Goal: Task Accomplishment & Management: Use online tool/utility

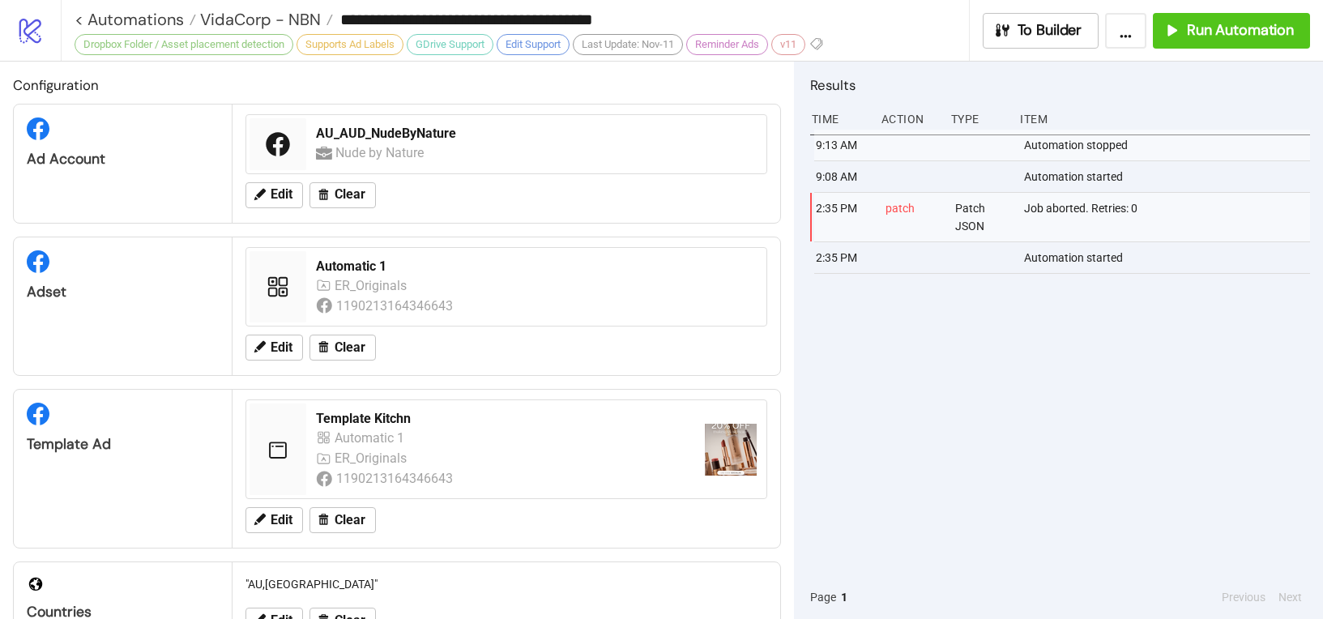
scroll to position [56, 0]
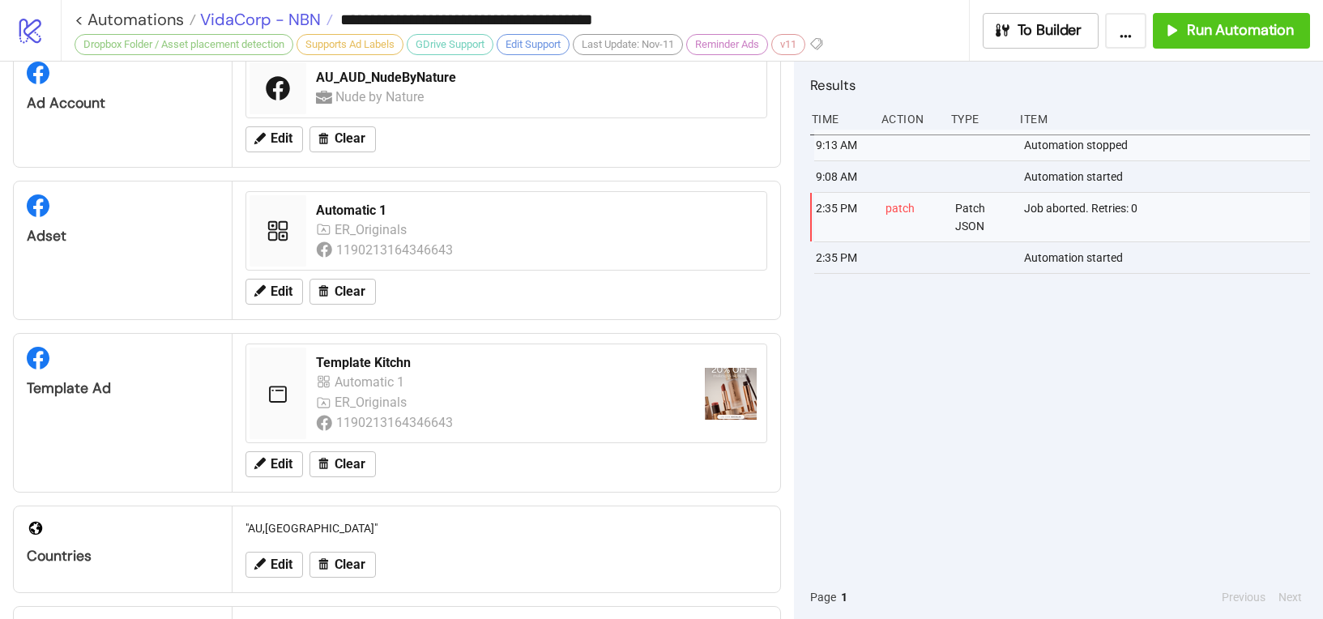
click at [254, 19] on span "VidaCorp - NBN" at bounding box center [258, 19] width 125 height 21
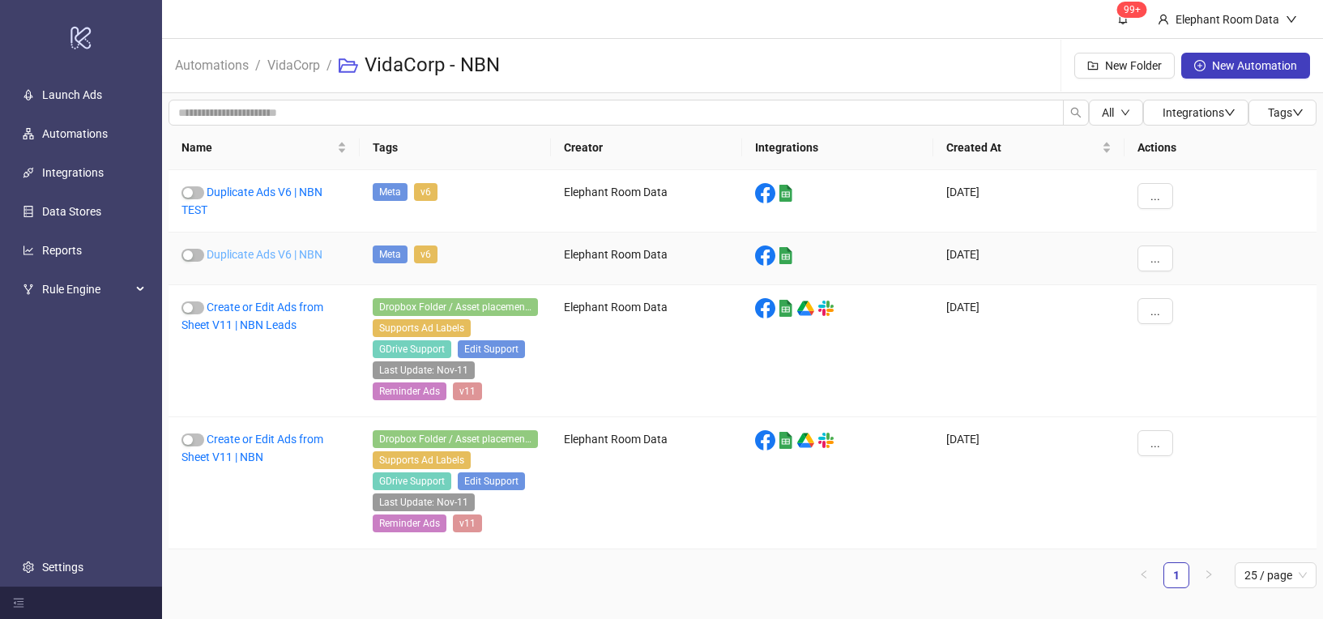
click at [272, 251] on link "Duplicate Ads V6 | NBN" at bounding box center [265, 254] width 116 height 13
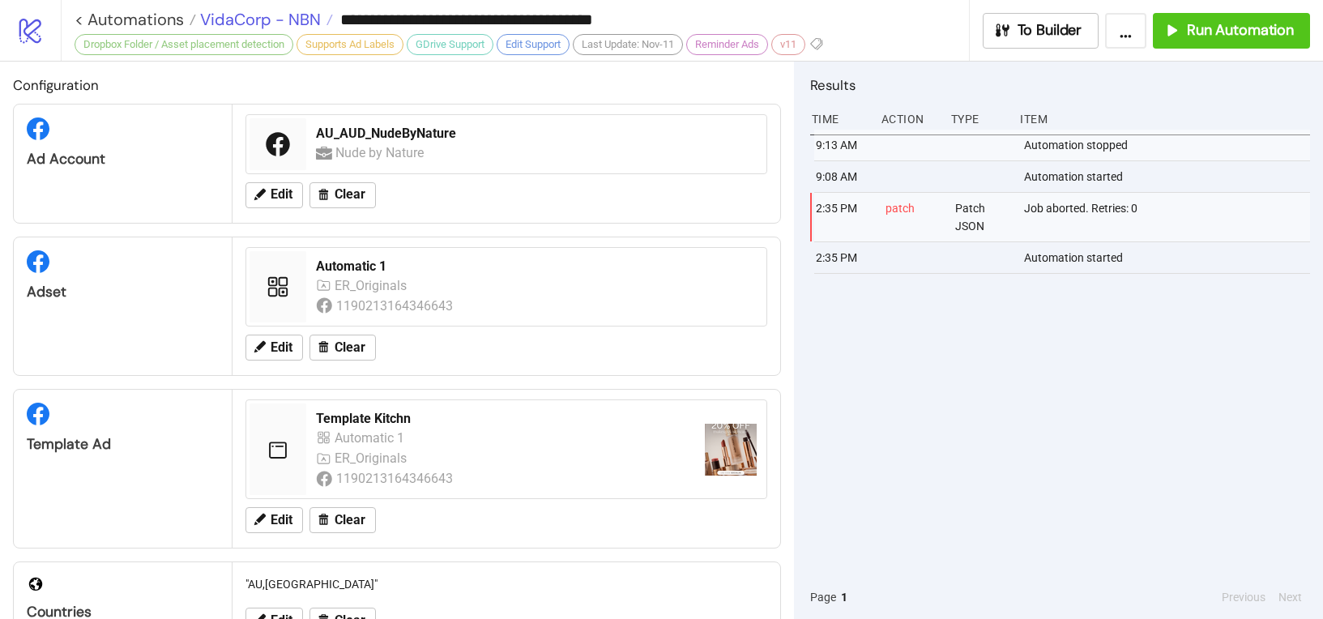
type input "**********"
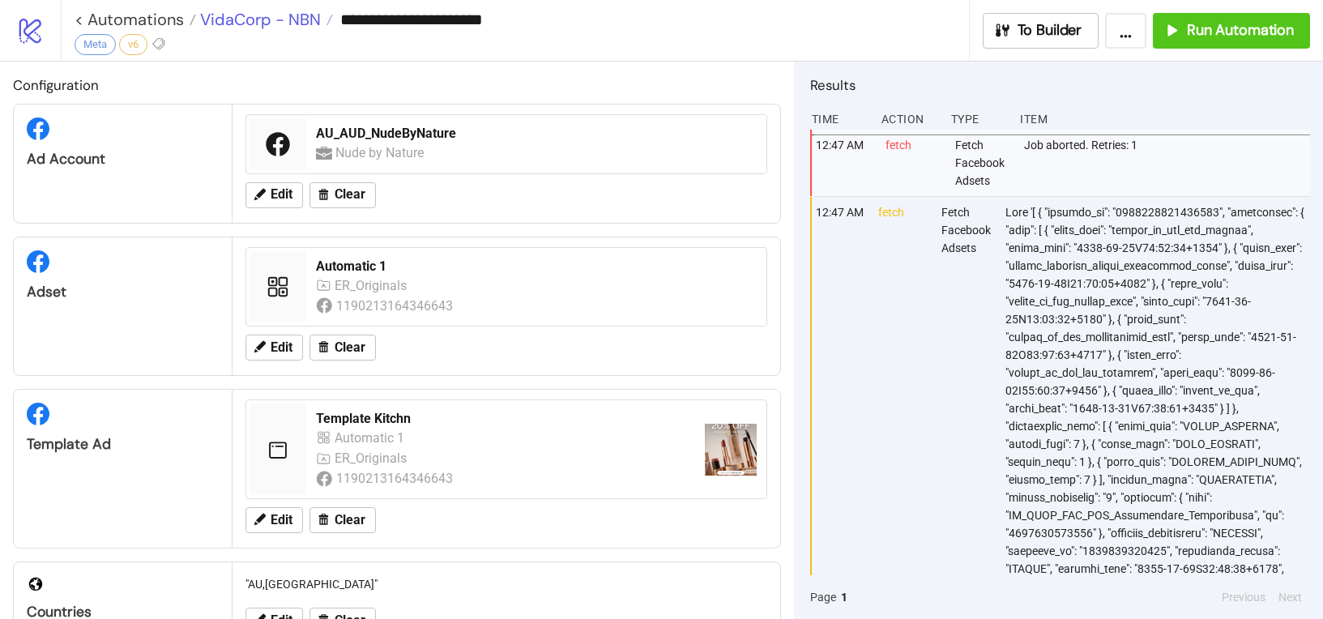
click at [269, 20] on span "VidaCorp - NBN" at bounding box center [258, 19] width 125 height 21
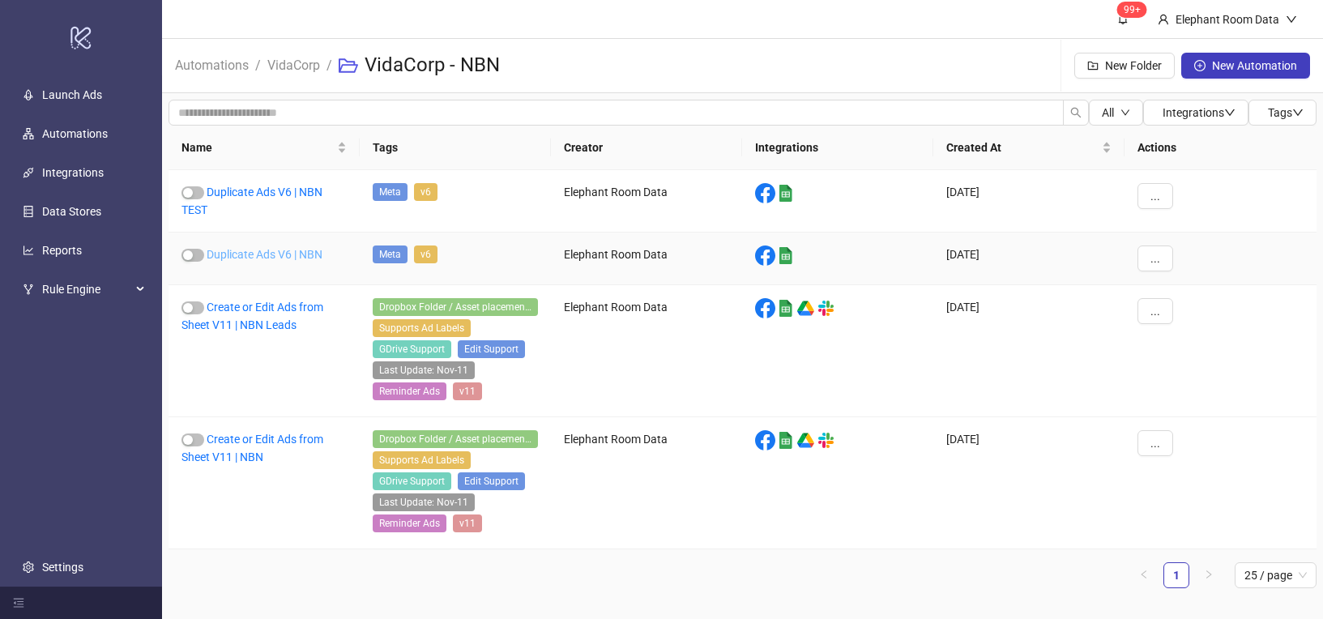
click at [254, 249] on link "Duplicate Ads V6 | NBN" at bounding box center [265, 254] width 116 height 13
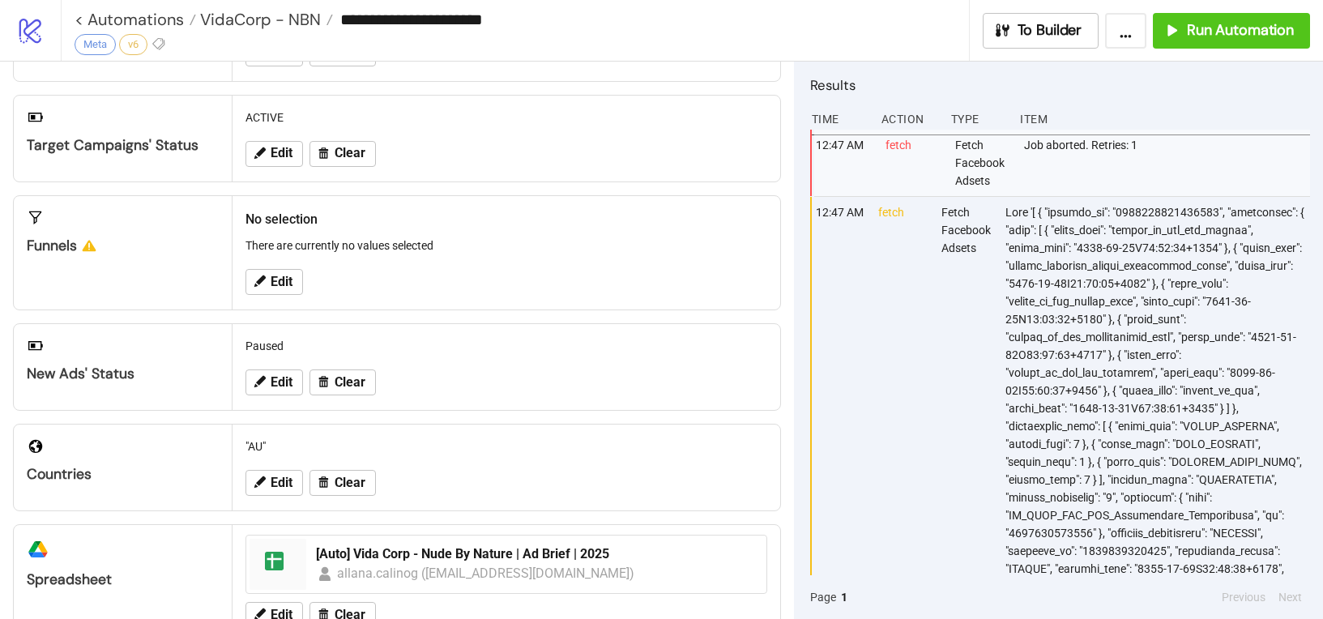
scroll to position [393, 0]
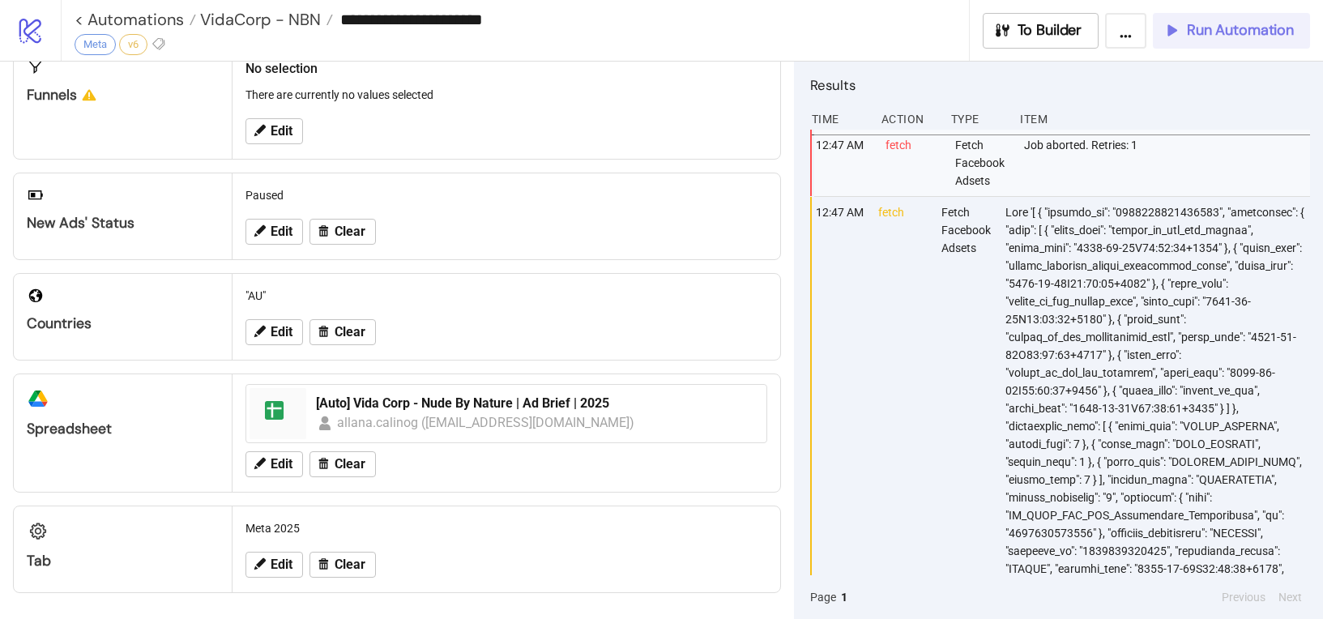
click at [1225, 30] on span "Run Automation" at bounding box center [1240, 30] width 107 height 19
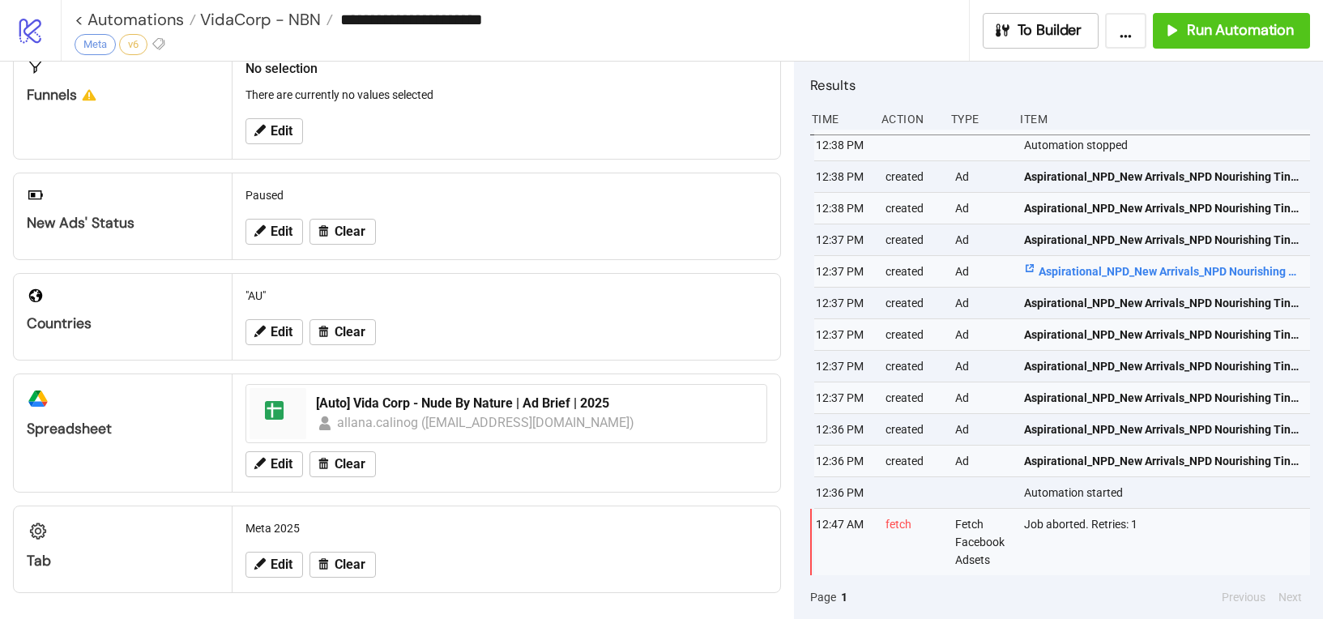
scroll to position [0, 4]
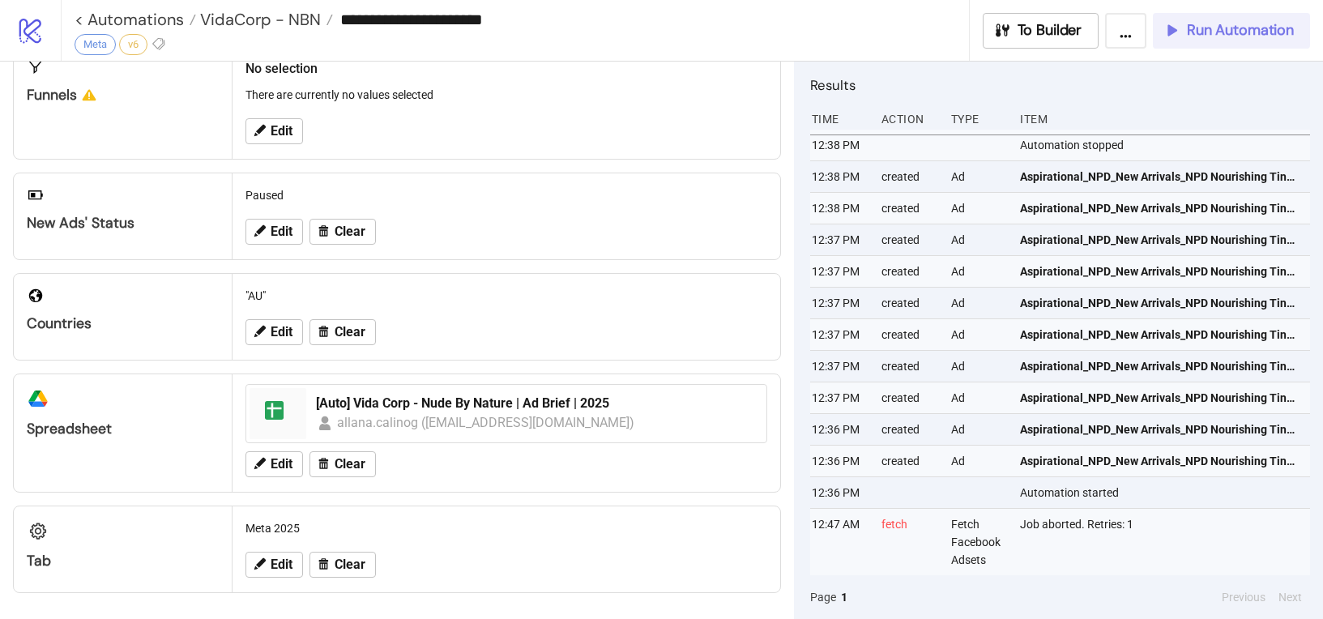
click at [1192, 24] on span "Run Automation" at bounding box center [1240, 30] width 107 height 19
